Goal: Find specific page/section: Find specific page/section

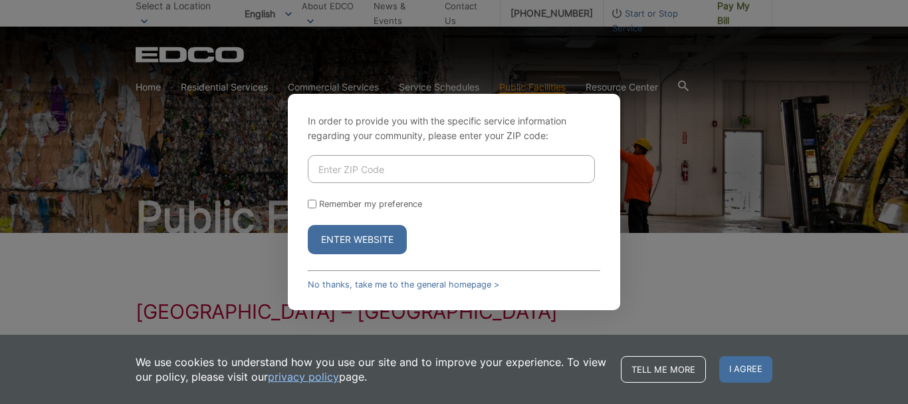
click at [390, 176] on input "Enter ZIP Code" at bounding box center [451, 169] width 287 height 28
type input "91941"
click at [316, 202] on input "Remember my preference" at bounding box center [312, 203] width 9 height 9
checkbox input "true"
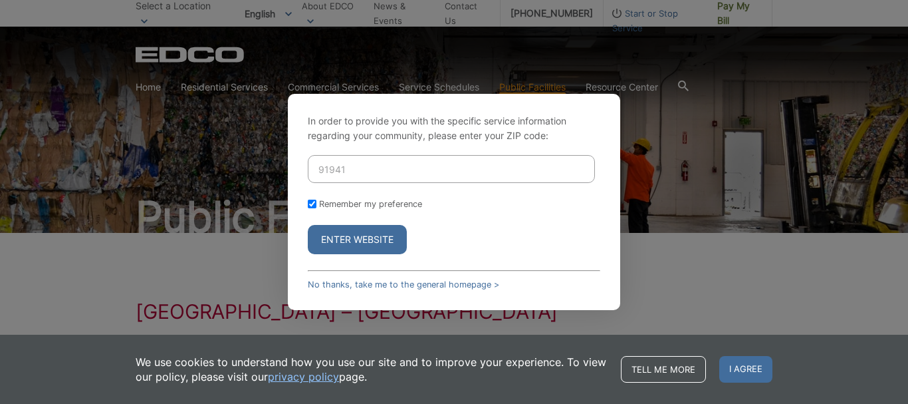
click at [356, 235] on button "Enter Website" at bounding box center [357, 239] width 99 height 29
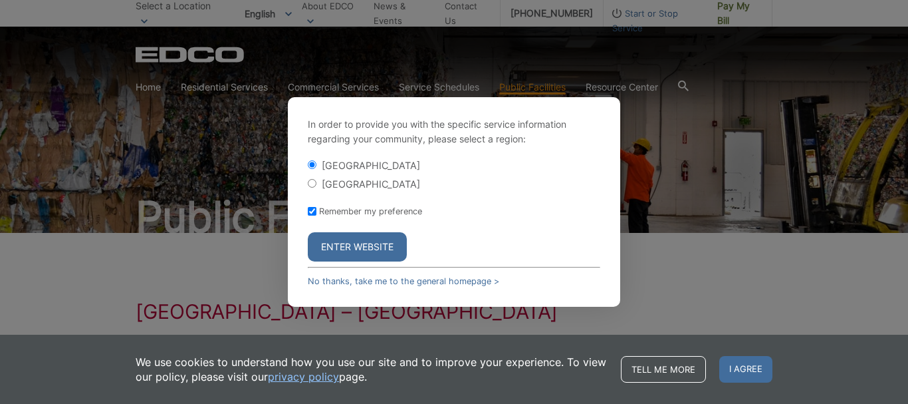
click at [363, 246] on button "Enter Website" at bounding box center [357, 246] width 99 height 29
